Goal: Task Accomplishment & Management: Manage account settings

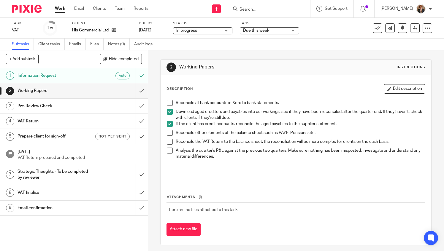
click at [26, 10] on img at bounding box center [27, 9] width 30 height 8
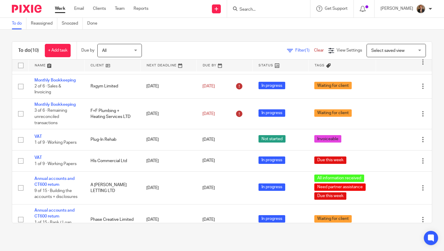
scroll to position [135, 0]
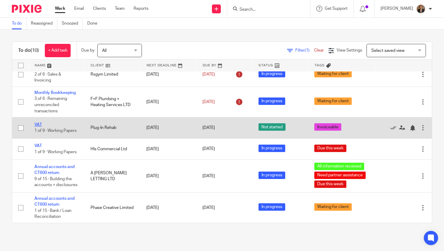
click at [40, 123] on link "VAT" at bounding box center [37, 125] width 7 height 4
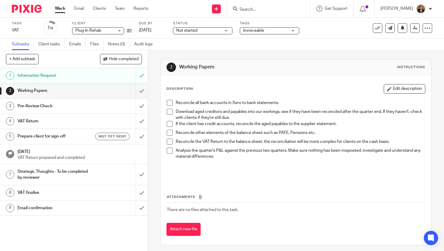
click at [261, 30] on span "Invoiceable" at bounding box center [253, 30] width 21 height 4
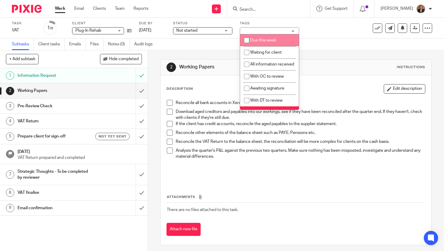
click at [261, 42] on span "Due this week" at bounding box center [263, 40] width 26 height 4
checkbox input "true"
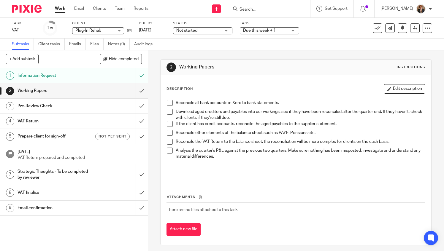
click at [30, 8] on img at bounding box center [27, 9] width 30 height 8
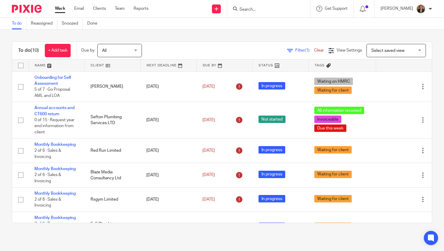
click at [60, 65] on link at bounding box center [57, 66] width 56 height 12
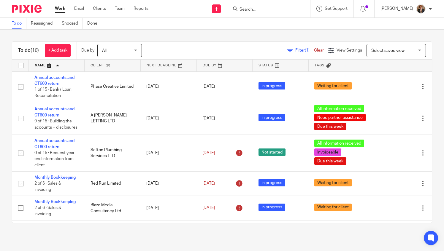
drag, startPoint x: 26, startPoint y: 44, endPoint x: 229, endPoint y: 250, distance: 289.6
click at [229, 250] on main "To do Reassigned Snoozed Done To do (10) + Add task Due by All All Today Tomorr…" at bounding box center [222, 125] width 444 height 251
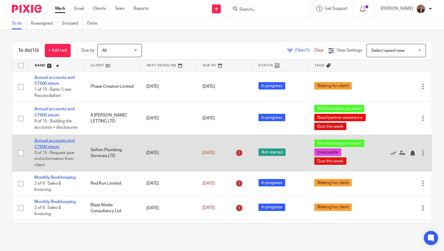
click at [42, 146] on link "Annual accounts and CT600 return" at bounding box center [54, 144] width 40 height 10
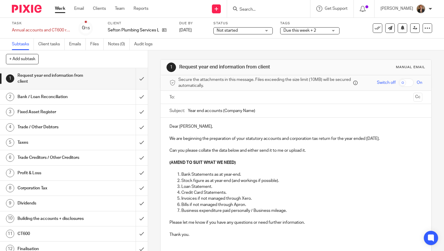
click at [303, 30] on span "Due this week + 2" at bounding box center [299, 30] width 33 height 4
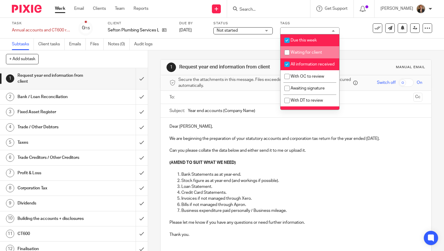
click at [304, 49] on li "Waiting for client" at bounding box center [309, 52] width 59 height 12
checkbox input "true"
click at [294, 66] on span "All information received" at bounding box center [312, 64] width 44 height 4
checkbox input "false"
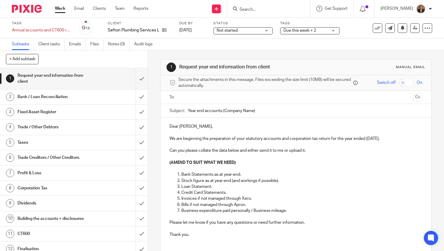
click at [27, 10] on img at bounding box center [27, 9] width 30 height 8
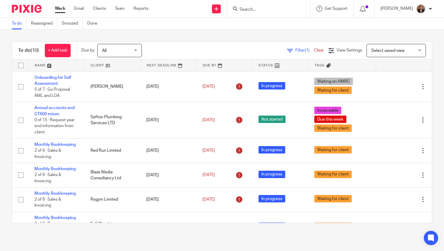
click at [37, 63] on link at bounding box center [57, 66] width 56 height 12
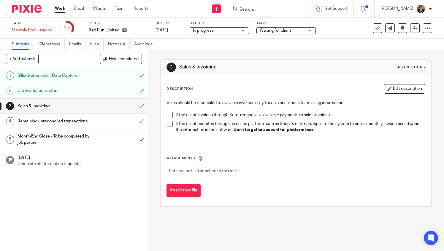
click at [268, 31] on span "Waiting for client" at bounding box center [274, 30] width 31 height 4
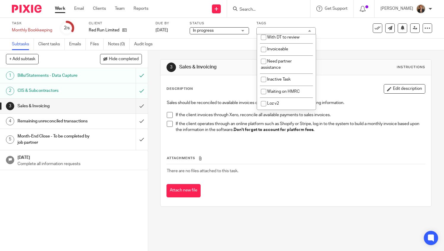
scroll to position [63, 0]
click at [275, 66] on span "Need partner assistance" at bounding box center [276, 64] width 31 height 10
checkbox input "true"
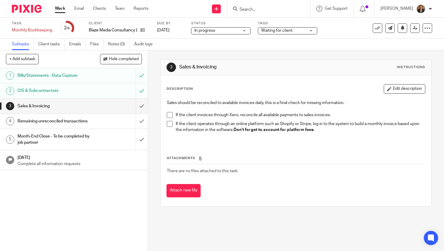
click at [275, 28] on span "Waiting for client" at bounding box center [276, 30] width 31 height 4
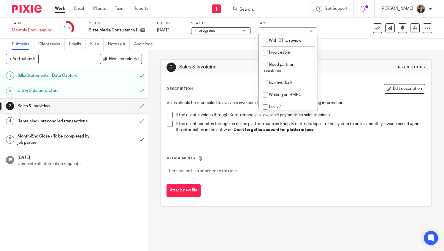
scroll to position [60, 0]
click at [281, 67] on li "Need partner assistance" at bounding box center [288, 67] width 59 height 18
checkbox input "true"
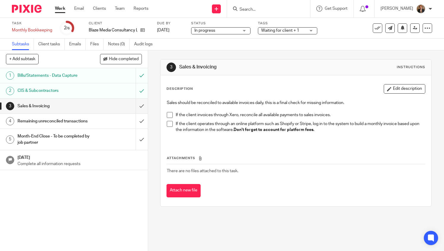
click at [31, 8] on img at bounding box center [27, 9] width 30 height 8
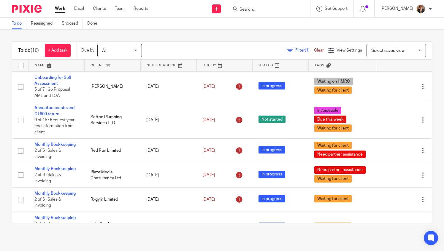
click at [0, 155] on html "Work Email Clients Team Reports Work Email Clients Team Reports Settings Send n…" at bounding box center [222, 125] width 444 height 251
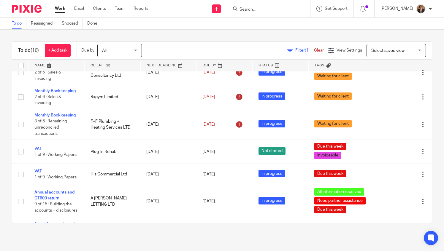
scroll to position [104, 0]
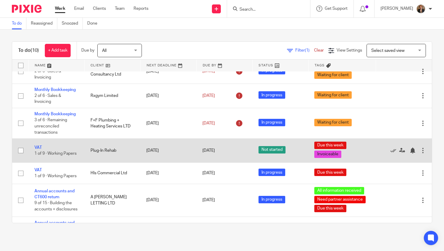
click at [37, 147] on td "VAT 1 of 9 · Working Papers" at bounding box center [56, 151] width 56 height 24
click at [399, 151] on icon at bounding box center [402, 151] width 6 height 6
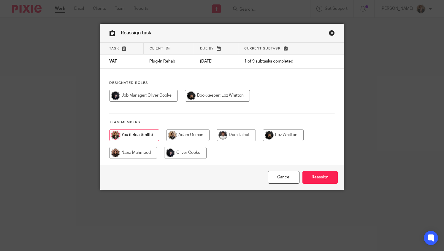
click at [212, 92] on input "radio" at bounding box center [217, 96] width 65 height 12
radio input "true"
click at [321, 179] on input "Reassign" at bounding box center [319, 177] width 35 height 13
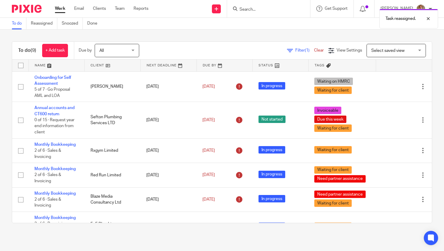
click at [33, 11] on img at bounding box center [27, 9] width 30 height 8
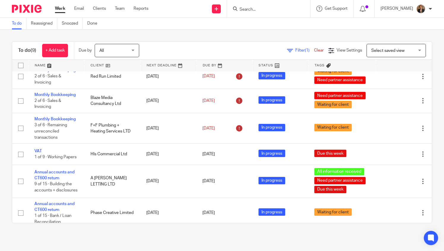
scroll to position [110, 0]
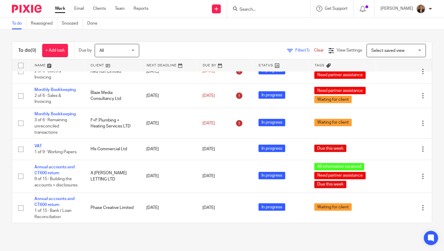
click at [276, 8] on input "Search" at bounding box center [265, 9] width 53 height 5
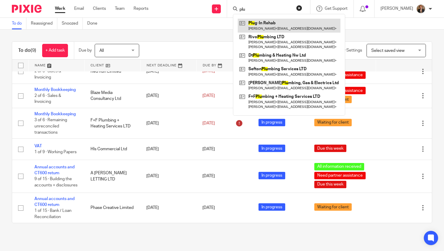
type input "plu"
click at [296, 26] on link at bounding box center [289, 26] width 103 height 14
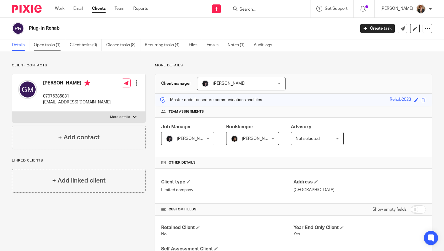
click at [56, 44] on link "Open tasks (1)" at bounding box center [49, 45] width 31 height 12
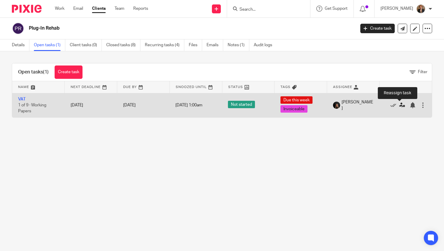
click at [399, 104] on icon at bounding box center [402, 105] width 6 height 6
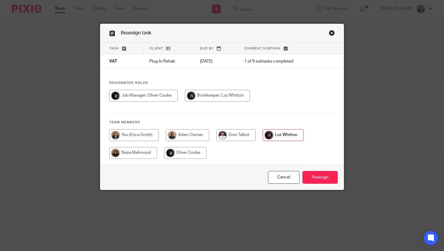
click at [144, 133] on input "radio" at bounding box center [134, 135] width 50 height 12
radio input "true"
click at [327, 178] on input "Reassign" at bounding box center [319, 177] width 35 height 13
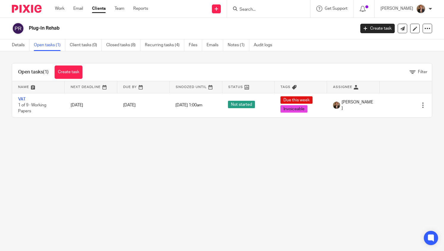
click at [77, 40] on link "Client tasks (0)" at bounding box center [86, 45] width 32 height 12
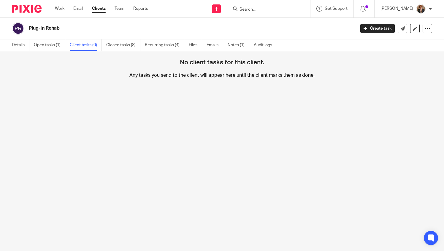
click at [23, 7] on img at bounding box center [27, 9] width 30 height 8
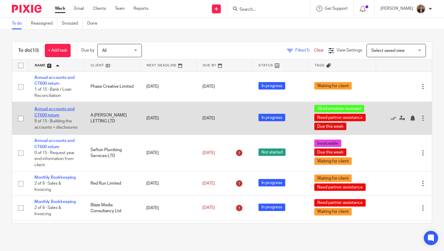
click at [43, 107] on link "Annual accounts and CT600 return" at bounding box center [54, 112] width 40 height 10
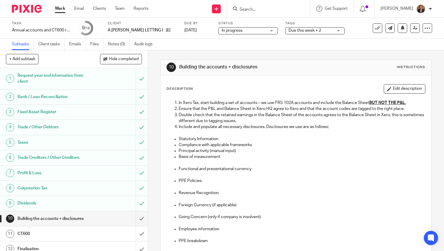
click at [298, 31] on span "Due this week + 2" at bounding box center [304, 30] width 33 height 4
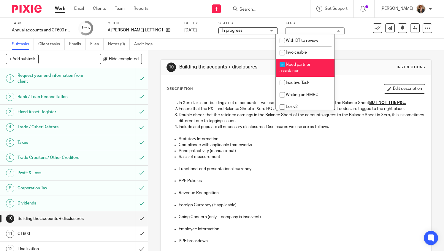
scroll to position [67, 0]
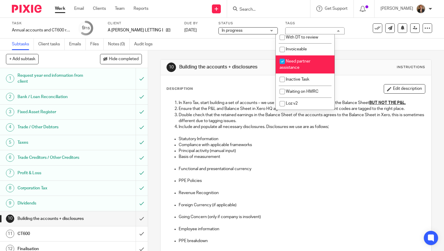
click at [294, 68] on span "Need partner assistance" at bounding box center [294, 64] width 31 height 10
checkbox input "false"
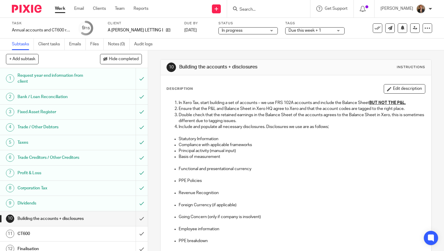
click at [24, 7] on img at bounding box center [27, 9] width 30 height 8
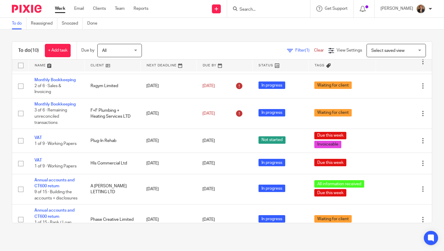
scroll to position [135, 0]
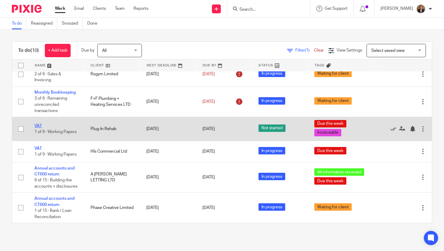
click at [35, 124] on link "VAT" at bounding box center [37, 126] width 7 height 4
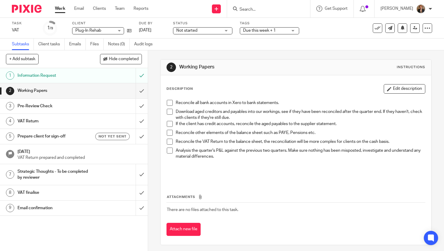
click at [207, 32] on span "Not started" at bounding box center [198, 31] width 44 height 6
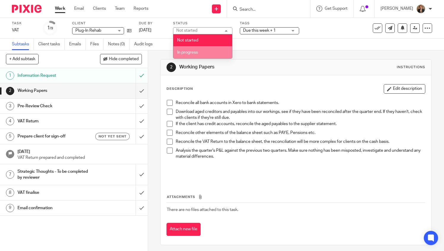
click at [200, 56] on li "In progress" at bounding box center [202, 52] width 59 height 12
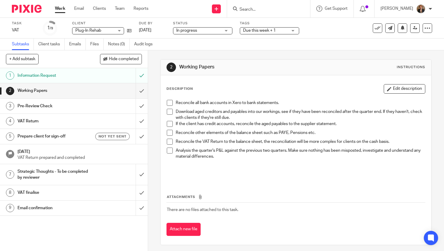
click at [21, 8] on img at bounding box center [27, 9] width 30 height 8
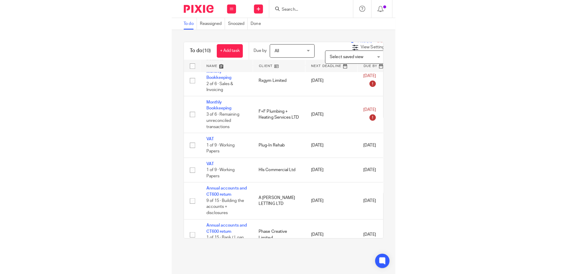
scroll to position [91, 0]
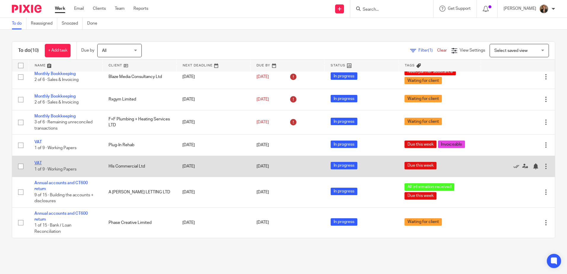
click at [39, 163] on link "VAT" at bounding box center [37, 163] width 7 height 4
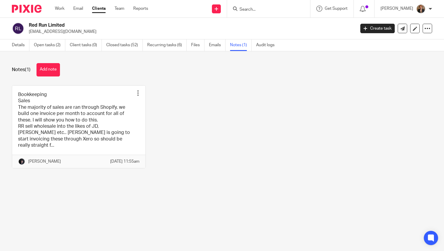
click at [266, 10] on input "Search" at bounding box center [265, 9] width 53 height 5
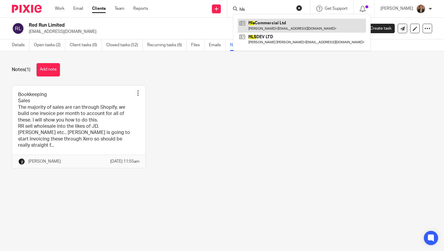
type input "hls"
click at [284, 26] on link at bounding box center [302, 26] width 128 height 14
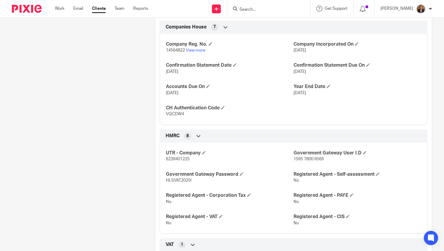
scroll to position [273, 0]
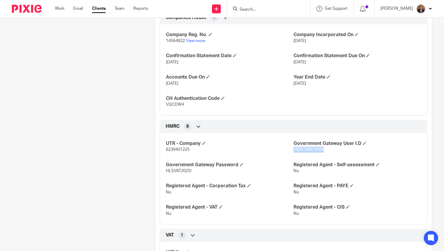
drag, startPoint x: 291, startPoint y: 154, endPoint x: 322, endPoint y: 156, distance: 30.7
click at [322, 153] on p "1595 7800 9569" at bounding box center [357, 150] width 128 height 6
copy span "1595 7800 9569"
drag, startPoint x: 191, startPoint y: 176, endPoint x: 161, endPoint y: 180, distance: 29.9
click at [161, 180] on div "UTR - Company 6239401225 Government Gateway User I.D 1595 7800 9569 Government …" at bounding box center [293, 177] width 267 height 96
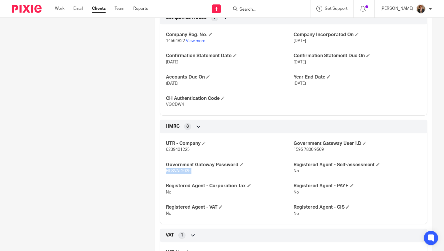
copy span "HLSVAT2025!"
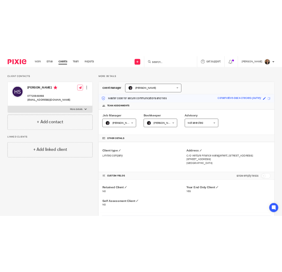
scroll to position [0, 0]
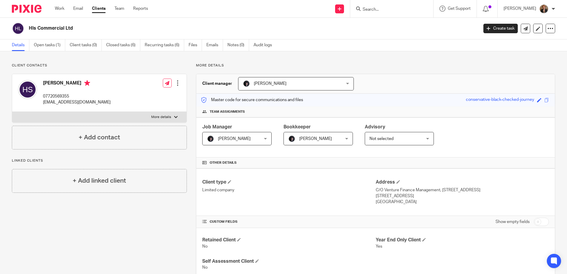
click at [301, 11] on div "Send new email Create task Add client Request signature Get Support Contact via…" at bounding box center [362, 8] width 410 height 17
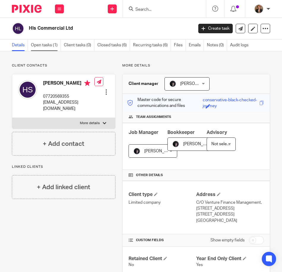
click at [46, 44] on link "Open tasks (1)" at bounding box center [46, 45] width 30 height 12
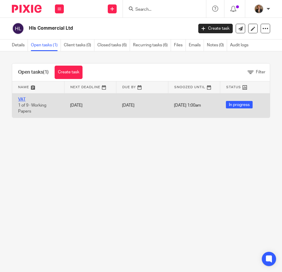
click at [21, 101] on link "VAT" at bounding box center [21, 99] width 7 height 4
